Goal: Find specific page/section: Find specific page/section

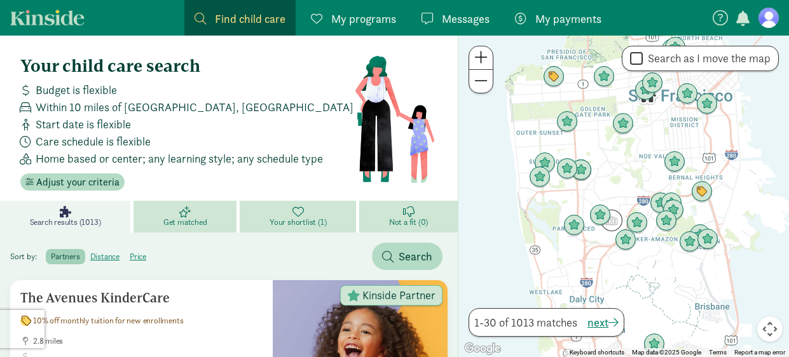
click at [355, 18] on span "My programs" at bounding box center [363, 18] width 65 height 17
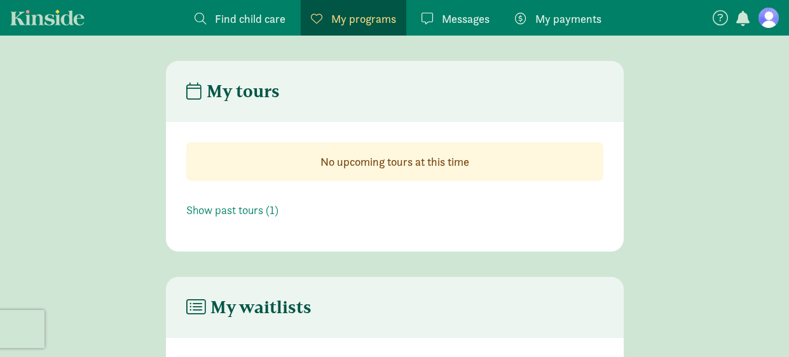
scroll to position [135, 0]
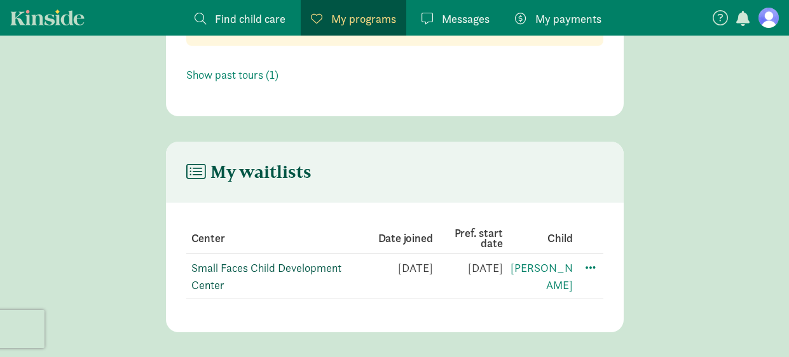
click at [256, 267] on link "Small Faces Child Development Center" at bounding box center [266, 277] width 150 height 32
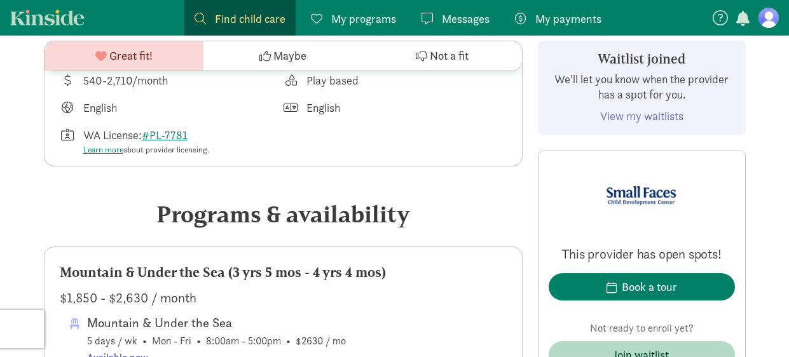
scroll to position [485, 0]
